Goal: Task Accomplishment & Management: Complete application form

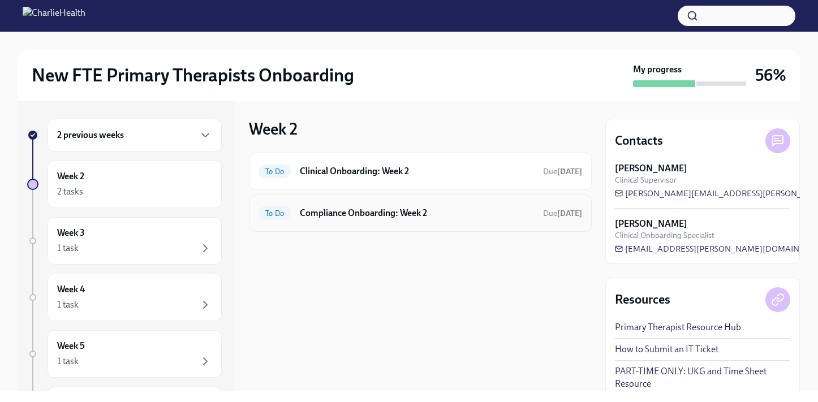
click at [356, 218] on h6 "Compliance Onboarding: Week 2" at bounding box center [417, 213] width 234 height 12
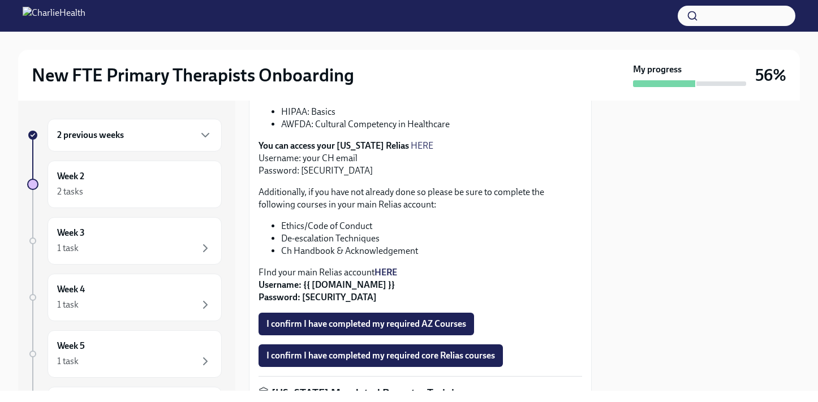
scroll to position [341, 0]
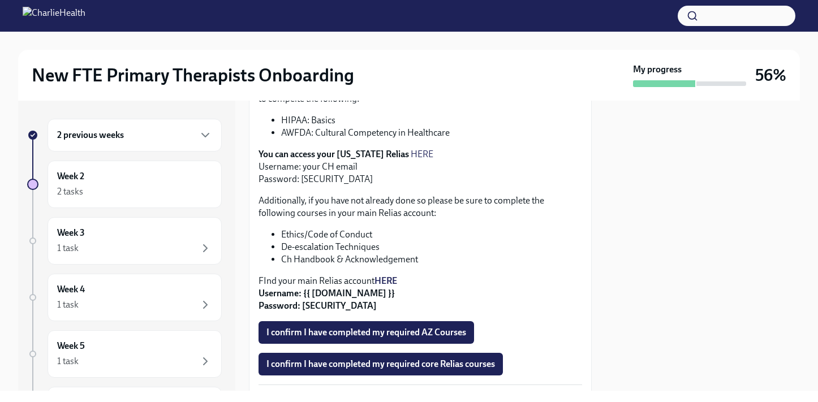
click at [411, 156] on link "HERE" at bounding box center [422, 154] width 23 height 11
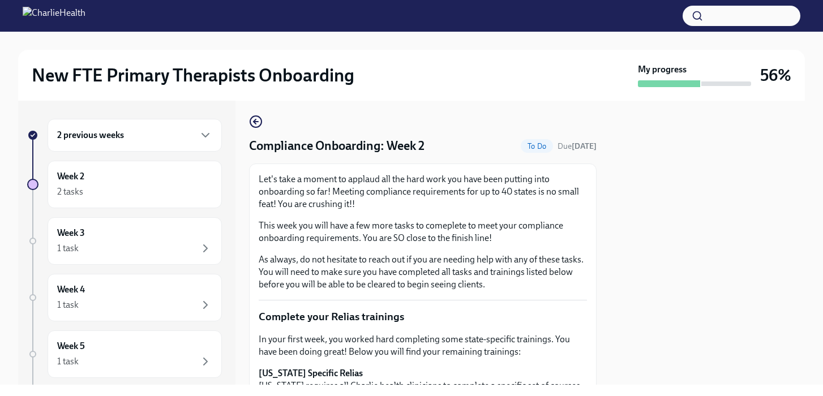
scroll to position [0, 0]
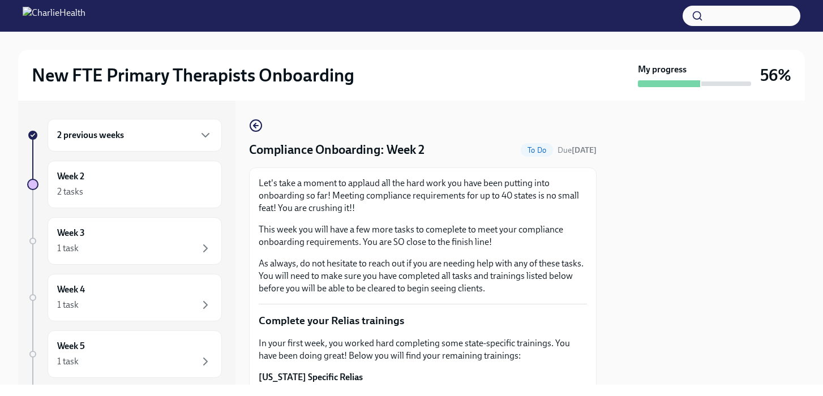
click at [249, 117] on div "Compliance Onboarding: Week 2 To Do Due in 3 days Let's take a moment to applau…" at bounding box center [423, 243] width 348 height 284
click at [255, 127] on icon "button" at bounding box center [255, 125] width 2 height 5
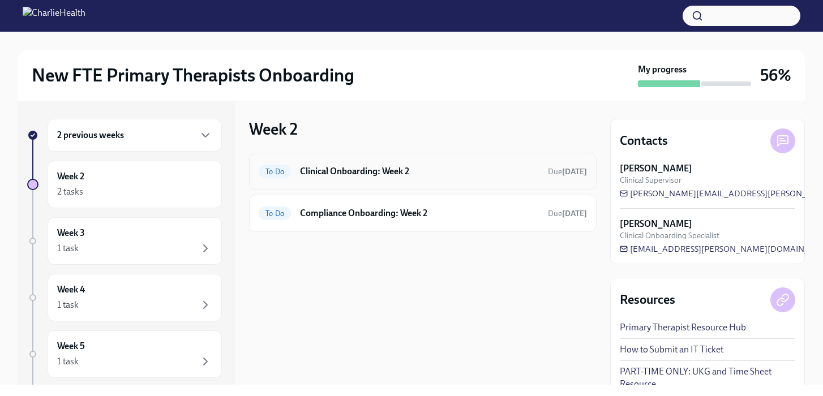
click at [364, 176] on h6 "Clinical Onboarding: Week 2" at bounding box center [419, 171] width 239 height 12
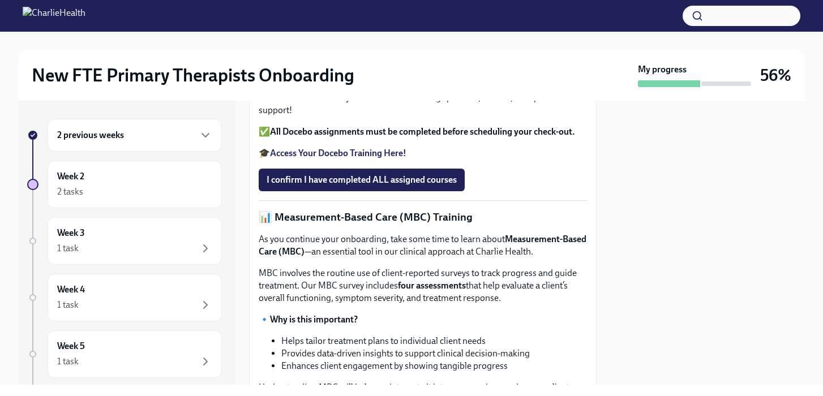
scroll to position [383, 0]
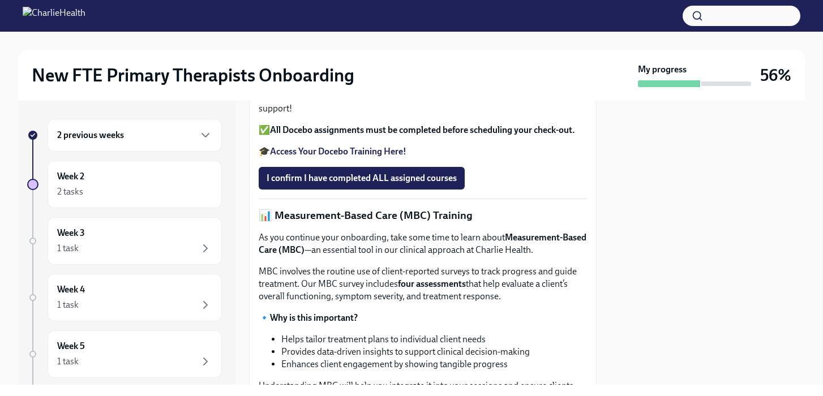
click at [346, 157] on strong "Access Your Docebo Training Here!" at bounding box center [338, 151] width 136 height 11
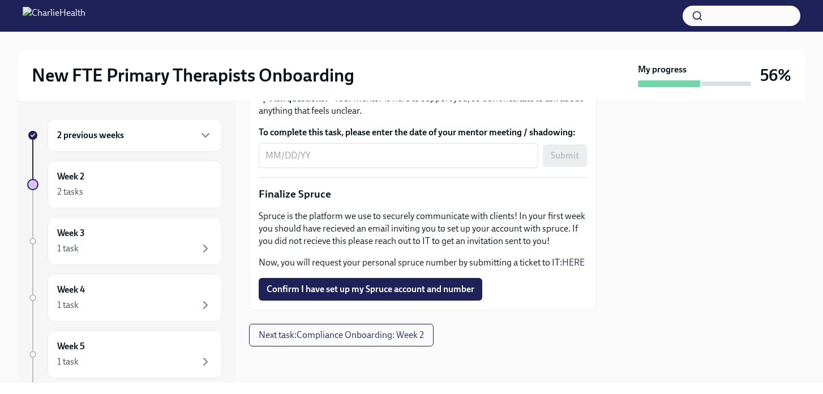
scroll to position [1400, 0]
click at [356, 337] on span "Next task : Compliance Onboarding: Week 2" at bounding box center [341, 334] width 165 height 11
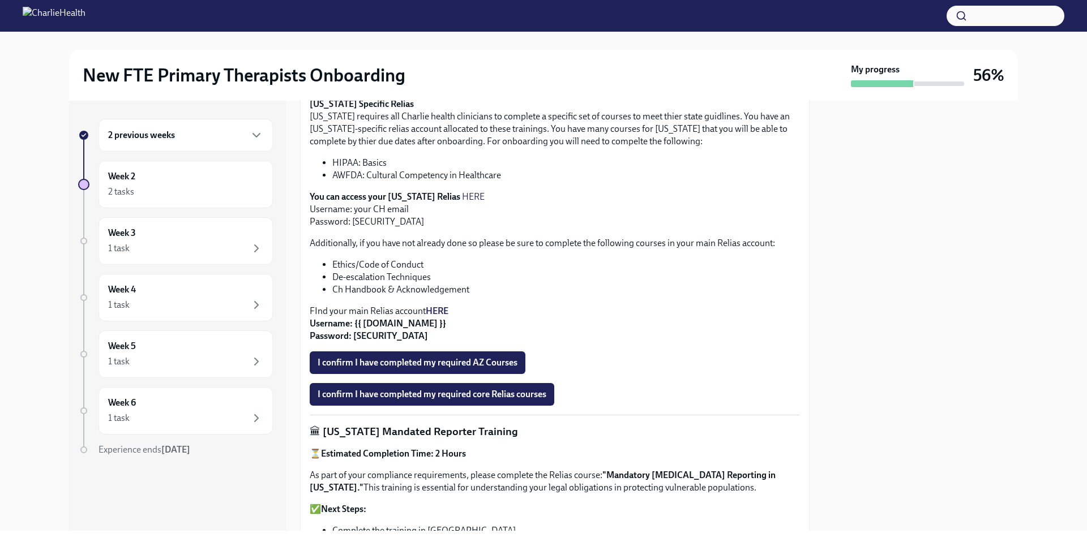
scroll to position [224, 0]
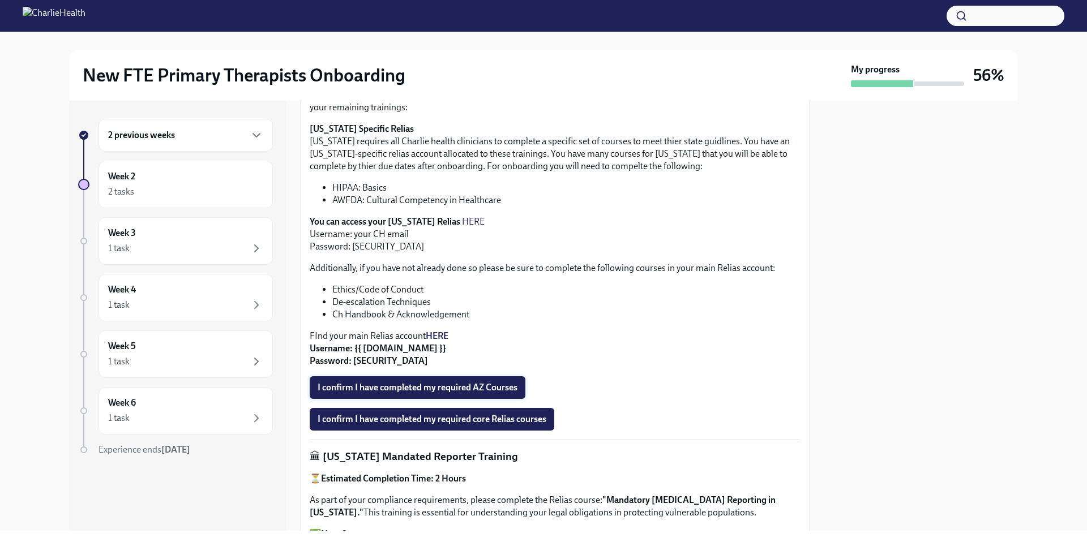
click at [485, 387] on span "I confirm I have completed my required AZ Courses" at bounding box center [418, 387] width 200 height 11
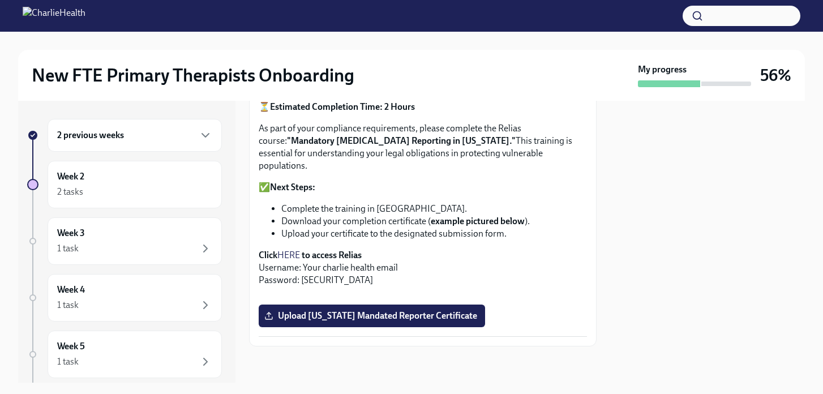
scroll to position [641, 0]
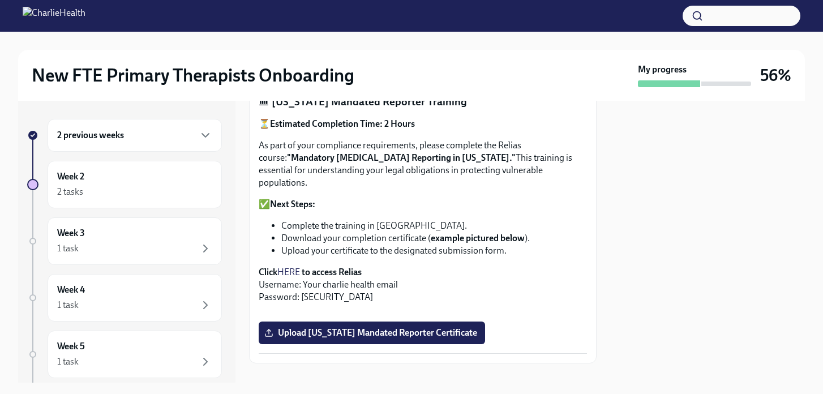
click at [289, 267] on link "HERE" at bounding box center [288, 272] width 23 height 11
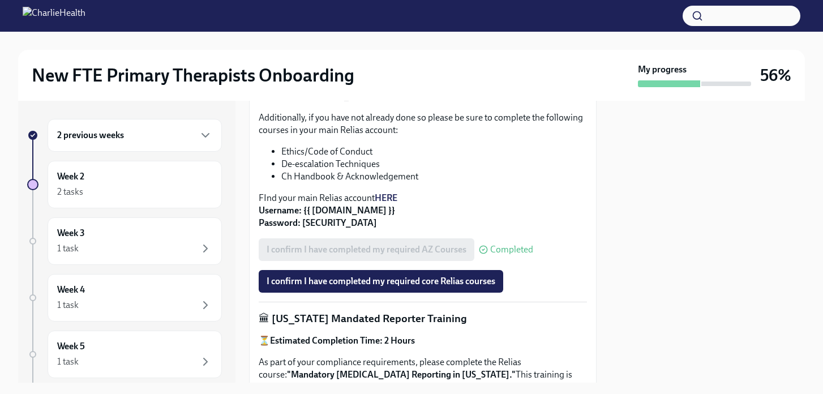
scroll to position [436, 0]
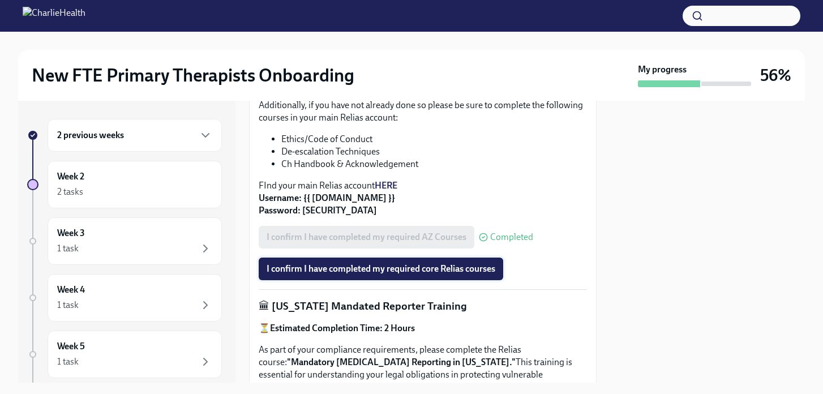
click at [357, 268] on span "I confirm I have completed my required core Relias courses" at bounding box center [381, 268] width 229 height 11
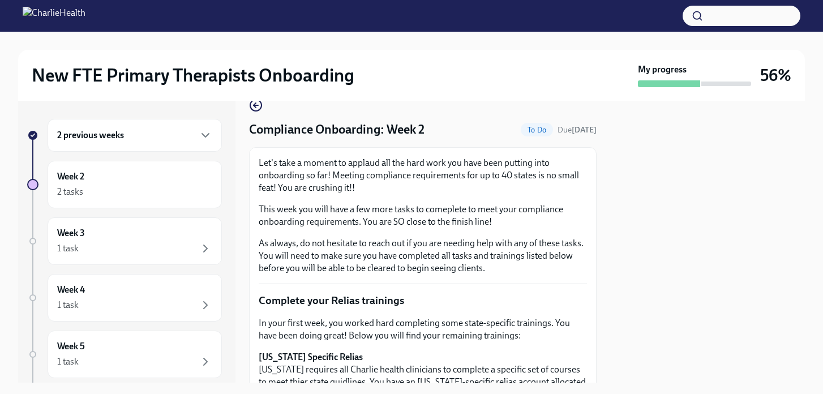
scroll to position [0, 0]
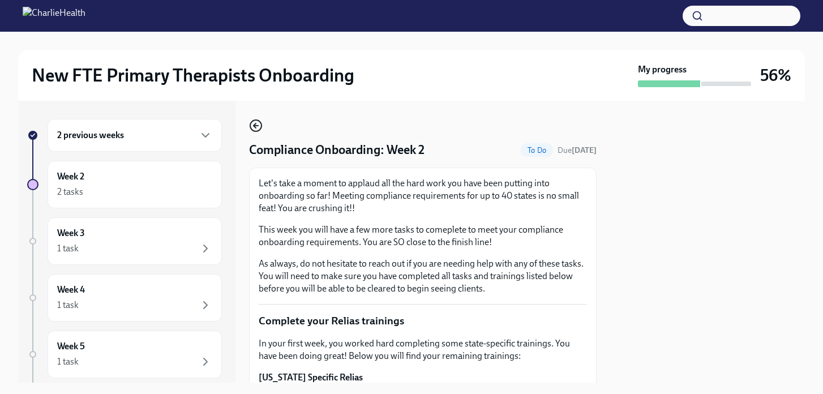
click at [254, 121] on circle "button" at bounding box center [255, 125] width 11 height 11
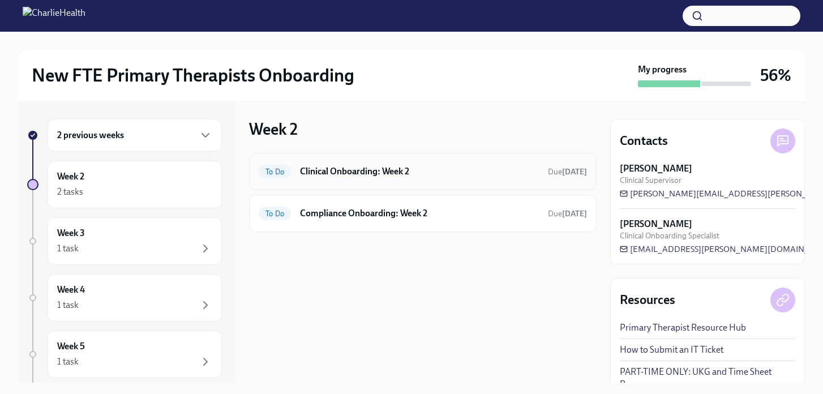
click at [387, 168] on h6 "Clinical Onboarding: Week 2" at bounding box center [419, 171] width 239 height 12
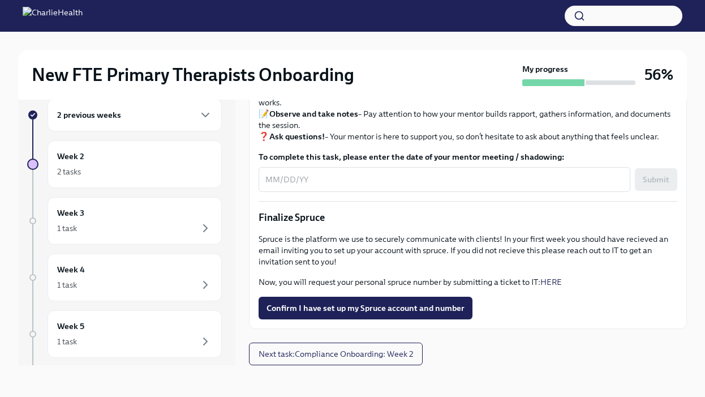
scroll to position [11, 0]
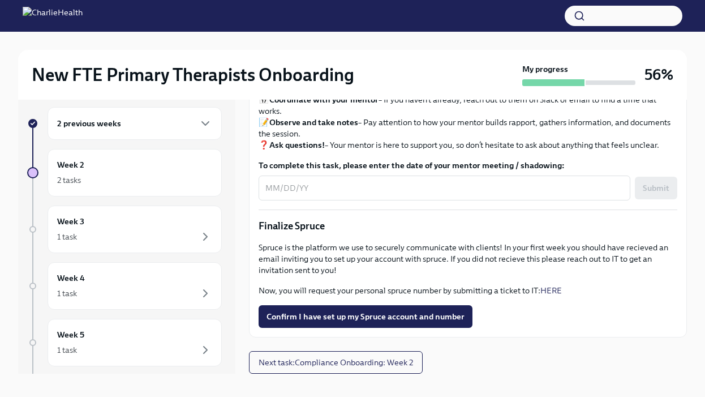
click at [369, 279] on div "Spruce is the platform we use to securely communicate with clients! In your fir…" at bounding box center [468, 269] width 419 height 54
click at [410, 316] on span "Confirm I have set up my Spruce account and number" at bounding box center [366, 316] width 198 height 11
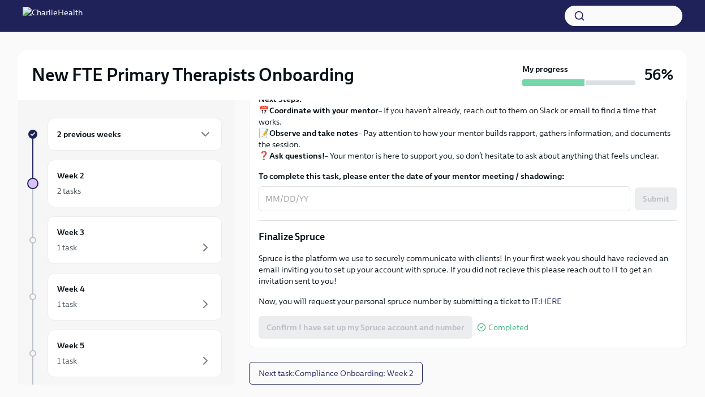
scroll to position [19, 0]
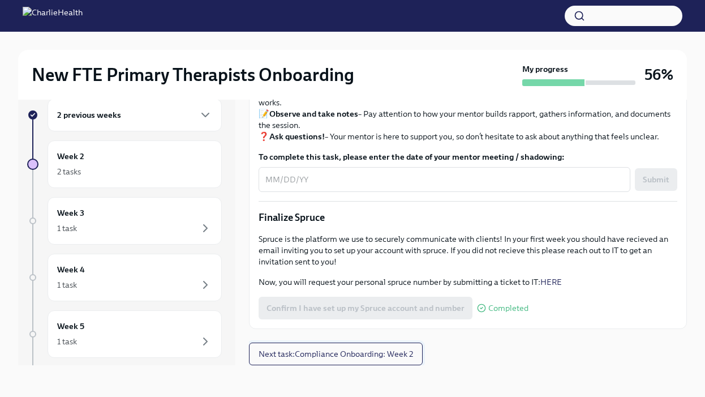
click at [354, 354] on span "Next task : Compliance Onboarding: Week 2" at bounding box center [336, 353] width 155 height 11
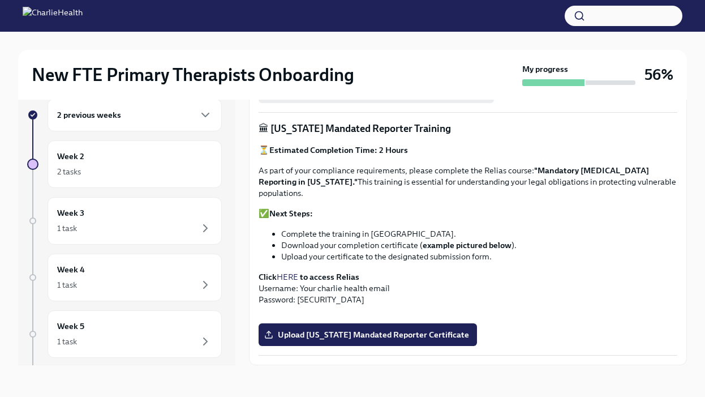
scroll to position [773, 0]
click at [366, 337] on span "Upload Pennsylvania Mandated Reporter Certificate" at bounding box center [368, 334] width 203 height 11
click at [0, 0] on input "Upload Pennsylvania Mandated Reporter Certificate" at bounding box center [0, 0] width 0 height 0
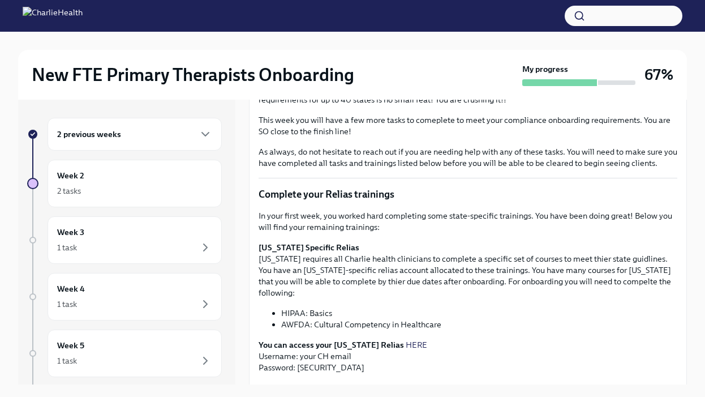
scroll to position [0, 0]
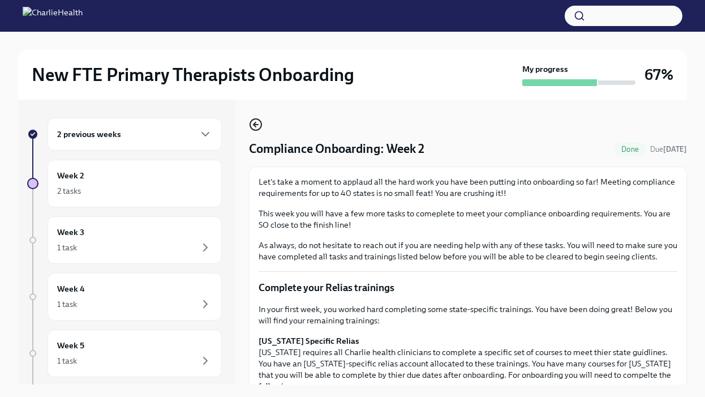
click at [257, 122] on icon "button" at bounding box center [256, 125] width 14 height 14
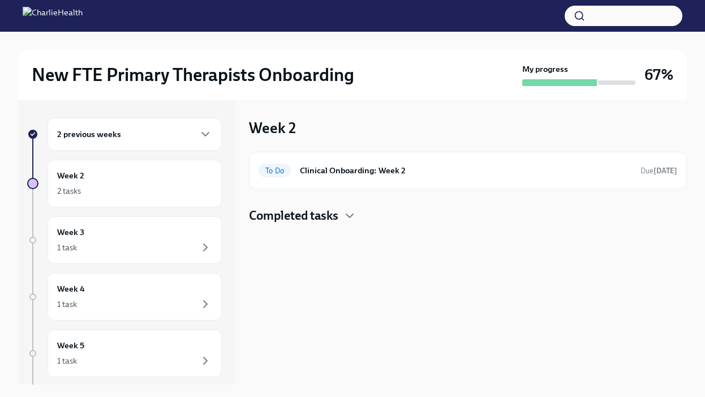
click at [334, 212] on h4 "Completed tasks" at bounding box center [293, 215] width 89 height 17
click at [349, 250] on h6 "Compliance Onboarding: Week 2" at bounding box center [488, 252] width 379 height 12
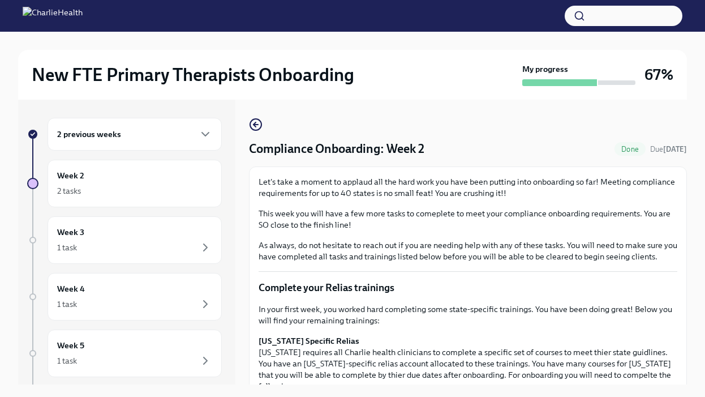
scroll to position [10, 0]
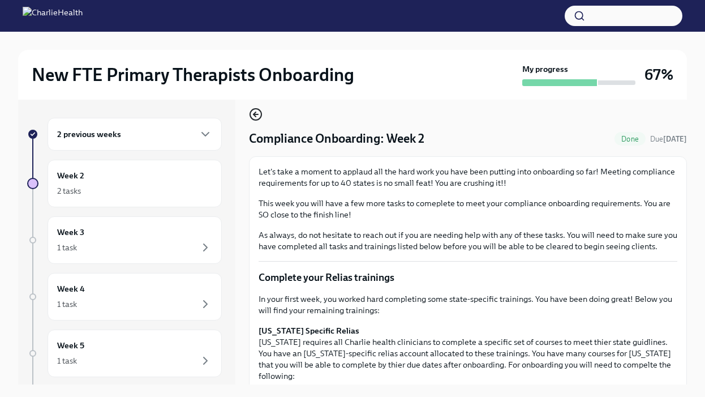
click at [255, 116] on icon "button" at bounding box center [255, 114] width 2 height 5
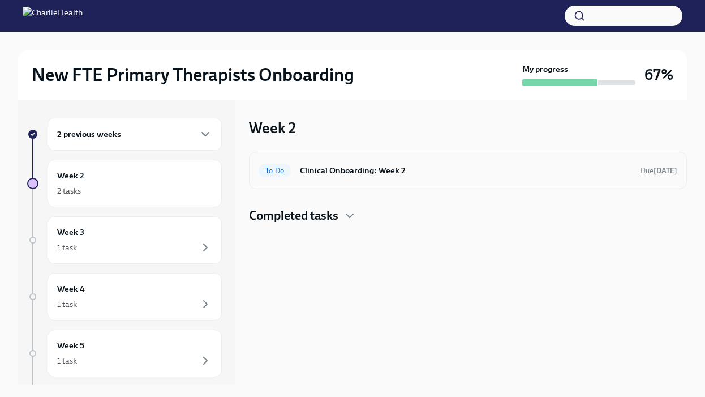
click at [370, 176] on h6 "Clinical Onboarding: Week 2" at bounding box center [466, 170] width 332 height 12
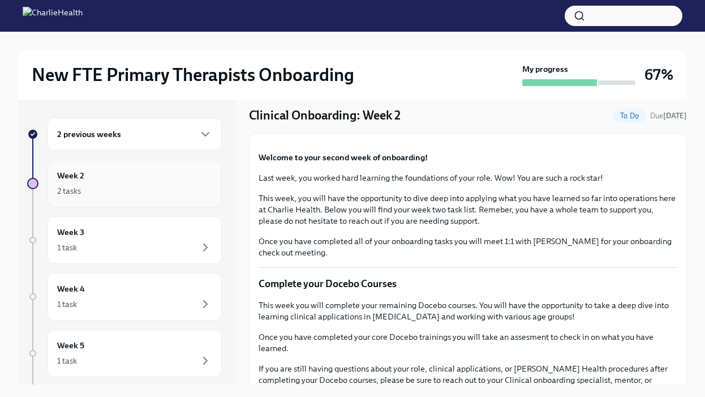
click at [173, 187] on div "2 tasks" at bounding box center [134, 191] width 155 height 14
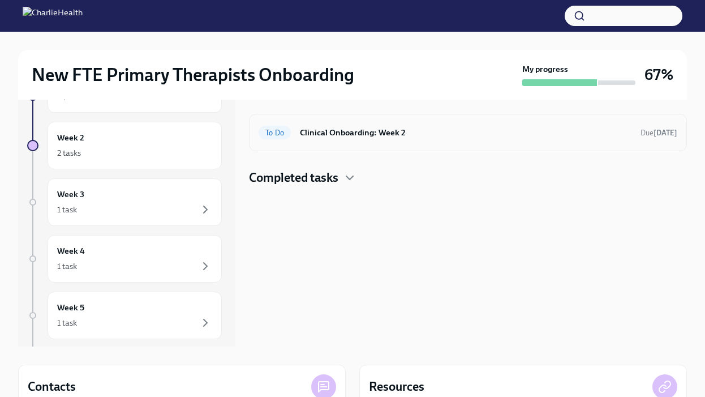
click at [374, 138] on h6 "Clinical Onboarding: Week 2" at bounding box center [466, 132] width 332 height 12
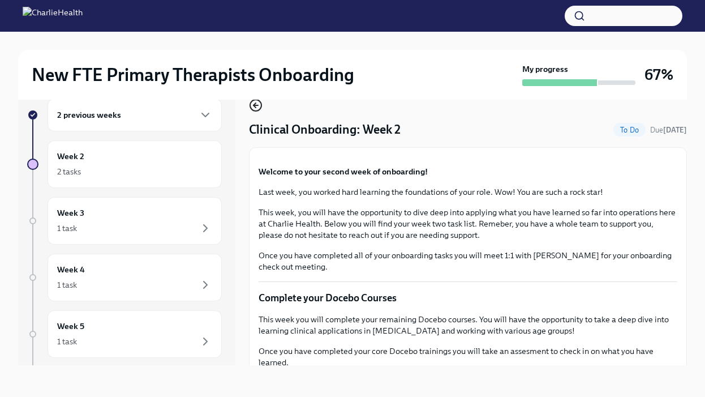
click at [261, 107] on circle "button" at bounding box center [255, 105] width 11 height 11
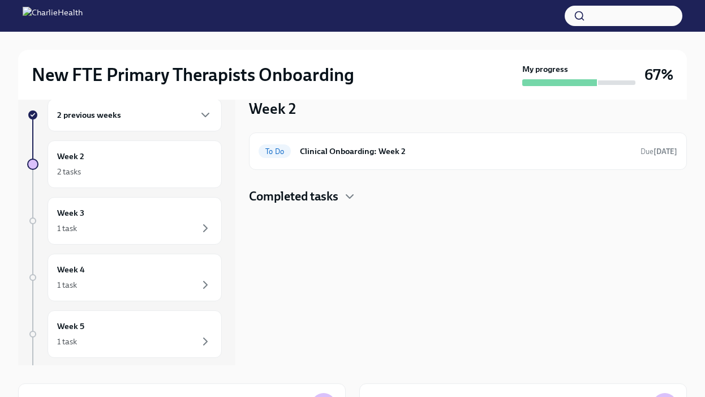
click at [331, 202] on h4 "Completed tasks" at bounding box center [293, 196] width 89 height 17
click at [353, 234] on h6 "Compliance Onboarding: Week 2" at bounding box center [488, 232] width 379 height 12
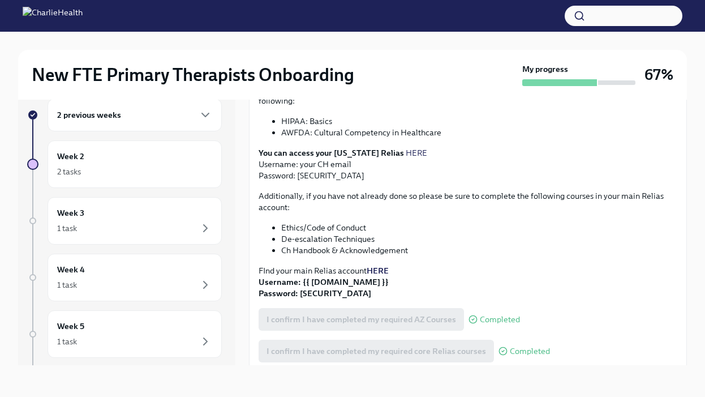
scroll to position [257, 0]
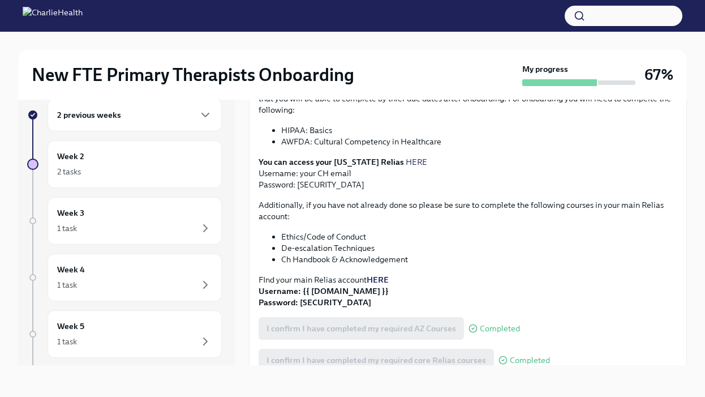
click at [406, 157] on link "HERE" at bounding box center [417, 162] width 22 height 10
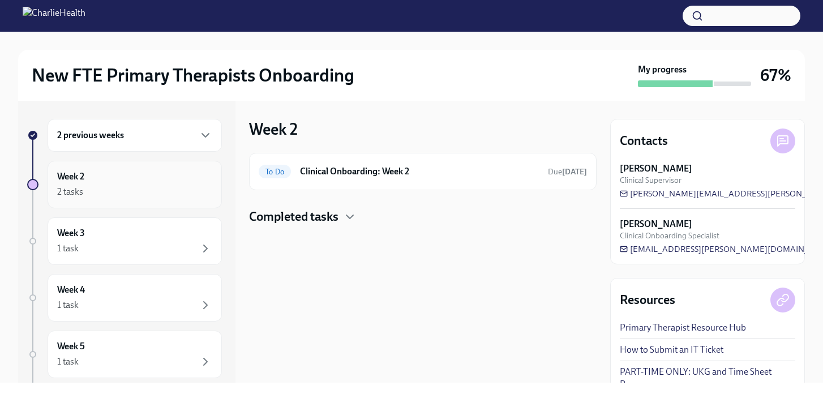
click at [162, 173] on div "Week 2 2 tasks" at bounding box center [134, 184] width 155 height 28
click at [321, 170] on h6 "Clinical Onboarding: Week 2" at bounding box center [419, 171] width 239 height 12
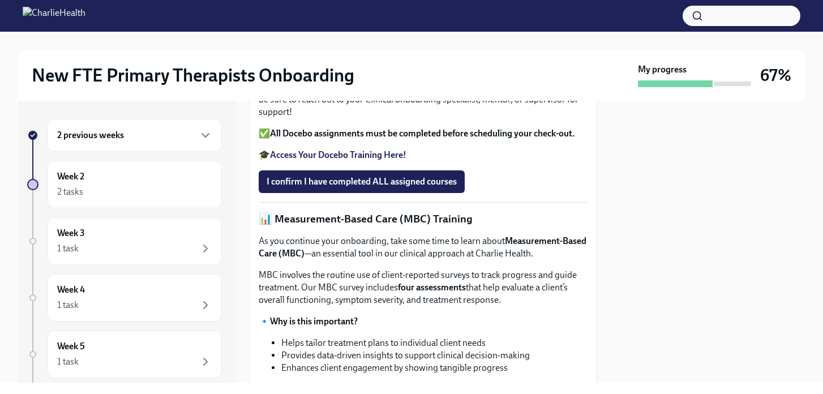
scroll to position [376, 0]
